Goal: Check status: Check status

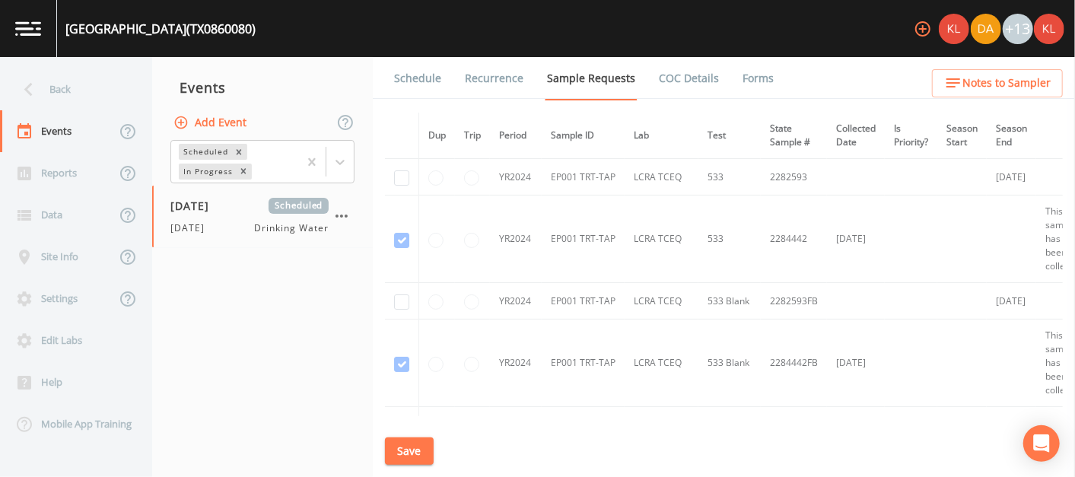
scroll to position [1391, 8]
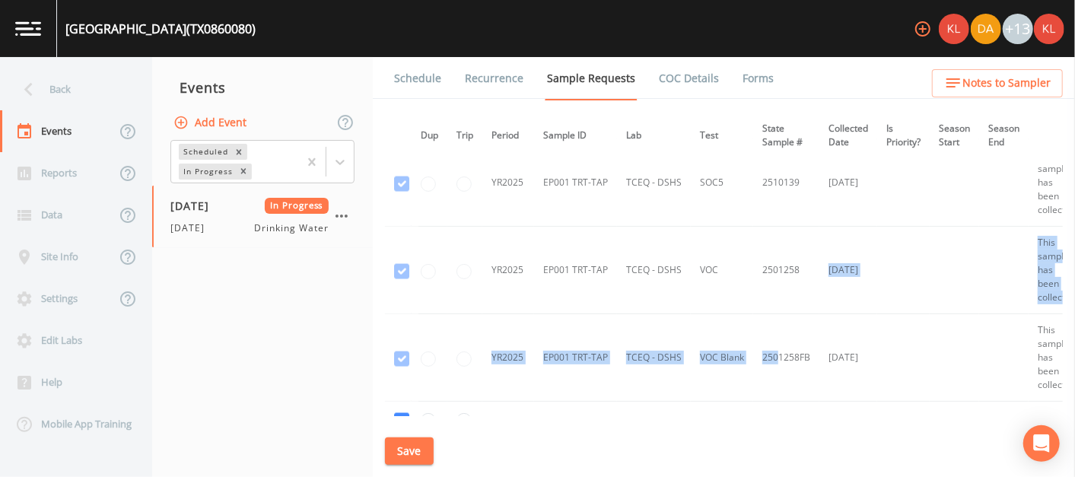
click at [10, 32] on link at bounding box center [28, 28] width 57 height 57
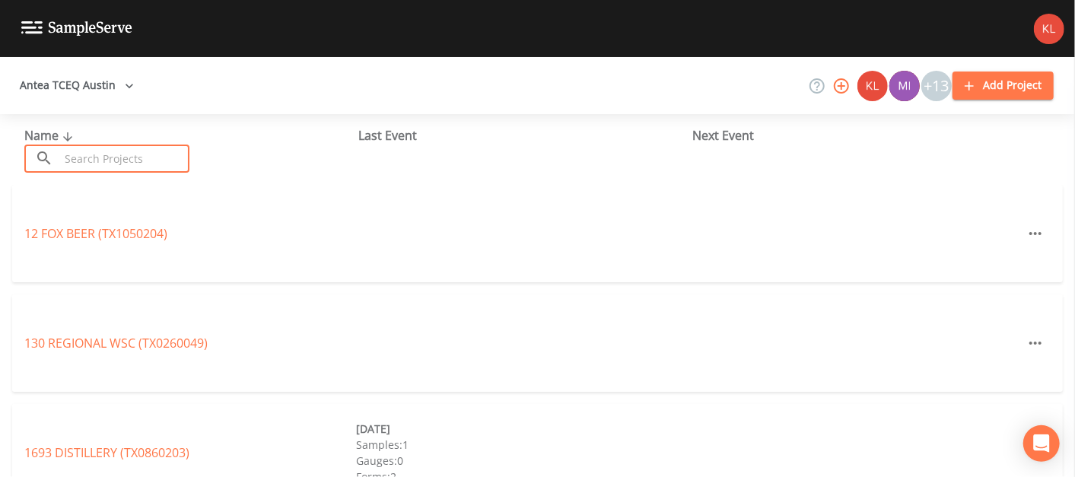
click at [151, 154] on input "text" at bounding box center [124, 159] width 130 height 28
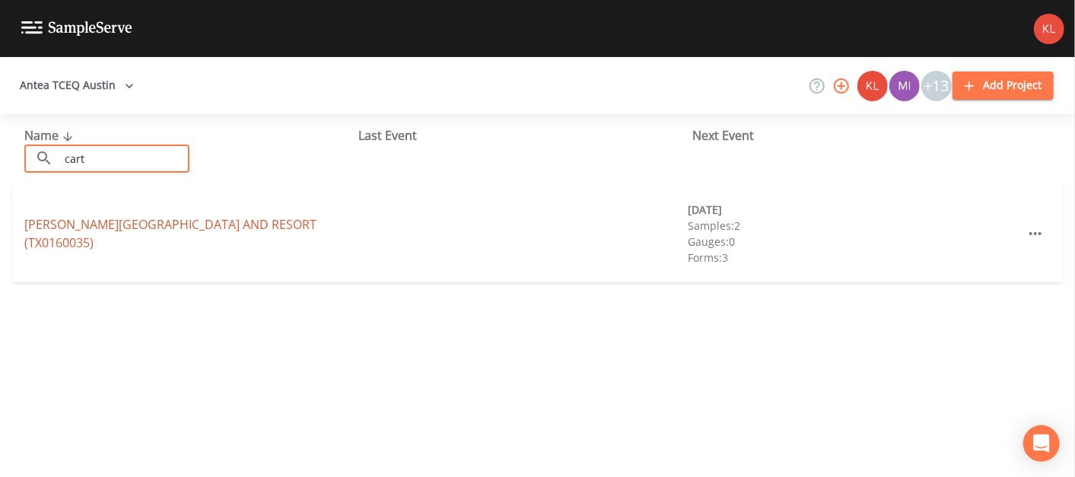
type input "cart"
click at [34, 227] on link "[PERSON_NAME][GEOGRAPHIC_DATA] AND RESORT (TX0160035)" at bounding box center [170, 233] width 292 height 35
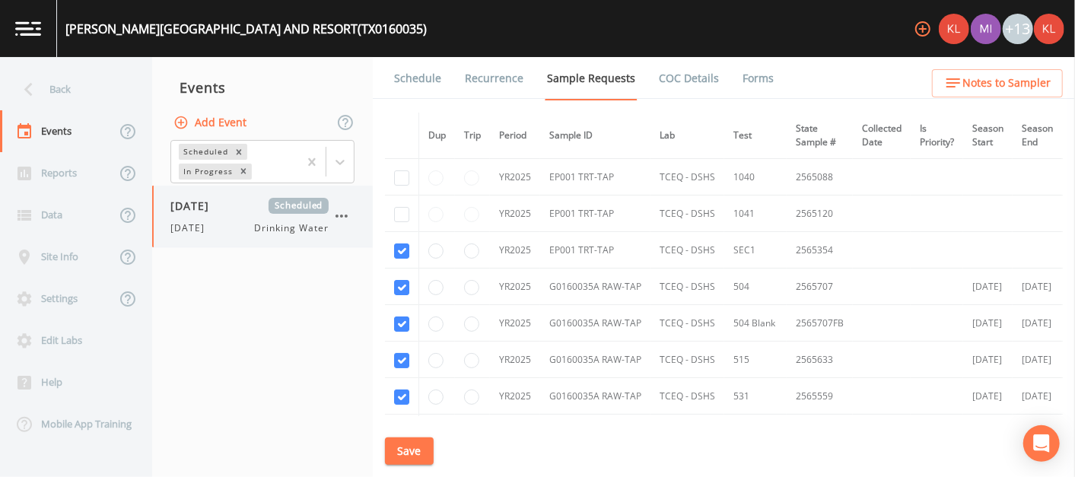
click at [218, 239] on div "[DATE] Scheduled [DATE] Drinking Water" at bounding box center [262, 217] width 221 height 62
click at [336, 306] on nav "Events Add Event Scheduled In Progress [DATE] Scheduled [DATE] Drinking Water" at bounding box center [262, 267] width 221 height 420
click at [665, 311] on td "TCEQ - DSHS" at bounding box center [688, 323] width 74 height 37
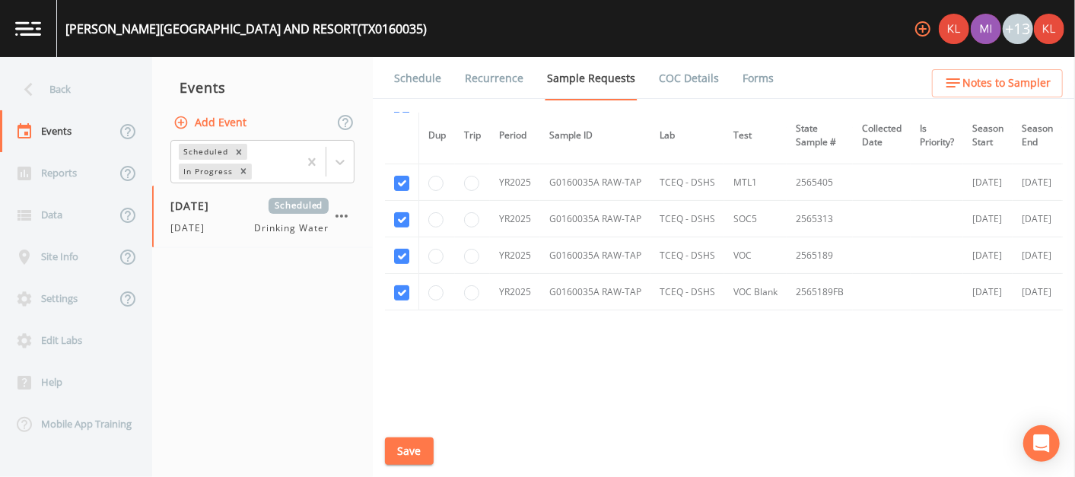
scroll to position [304, 0]
